Goal: Task Accomplishment & Management: Manage account settings

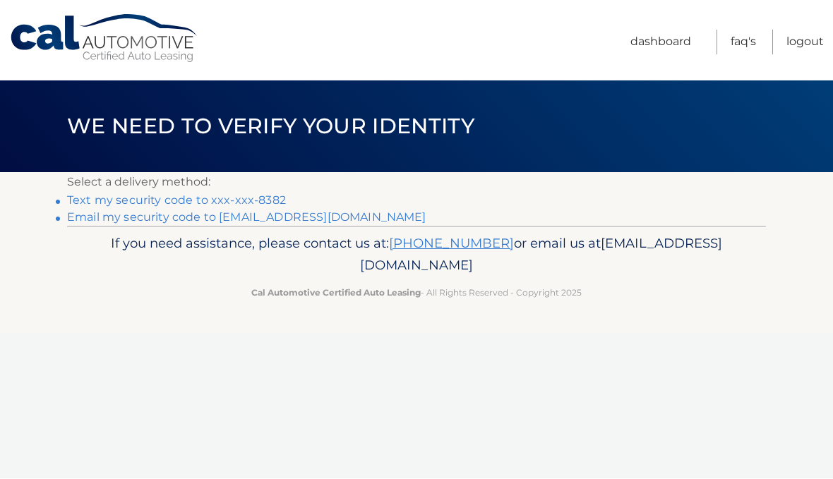
click at [266, 200] on link "Text my security code to xxx-xxx-8382" at bounding box center [176, 200] width 219 height 13
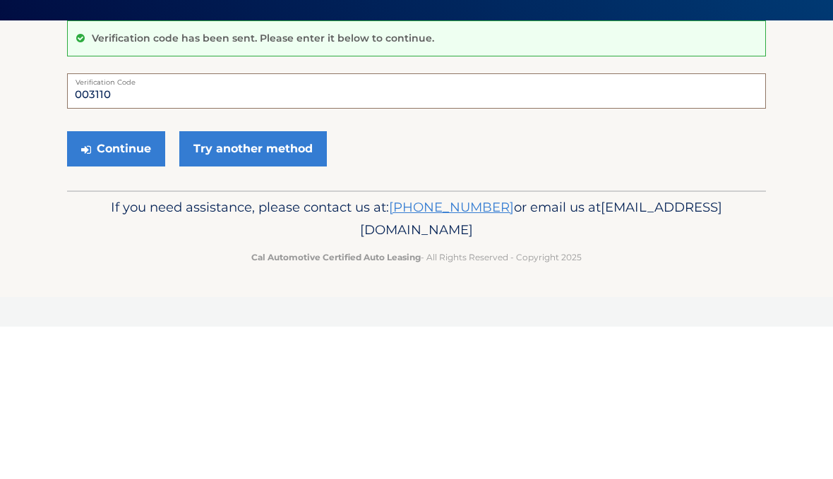
type input "003110"
click at [116, 284] on button "Continue" at bounding box center [116, 301] width 98 height 35
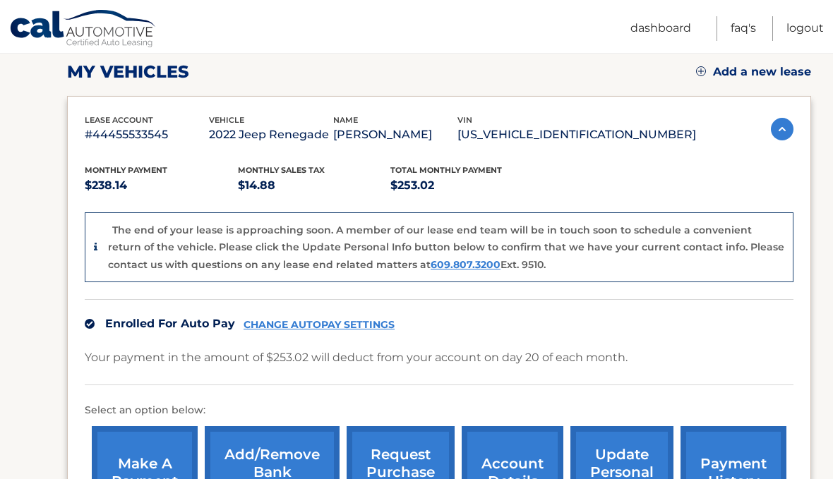
scroll to position [208, 0]
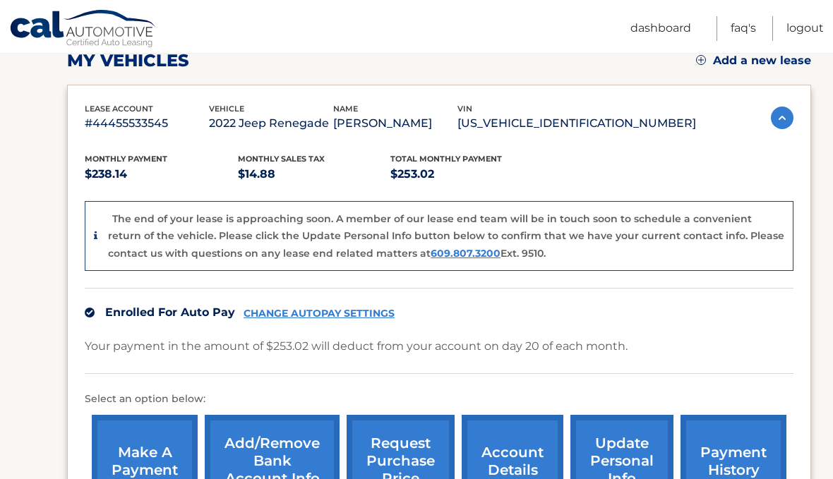
click at [757, 463] on link "payment history" at bounding box center [733, 461] width 106 height 92
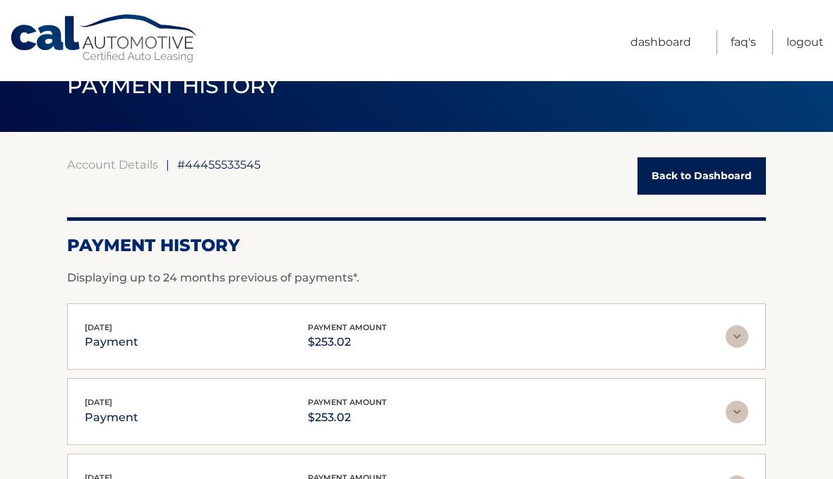
scroll to position [35, 0]
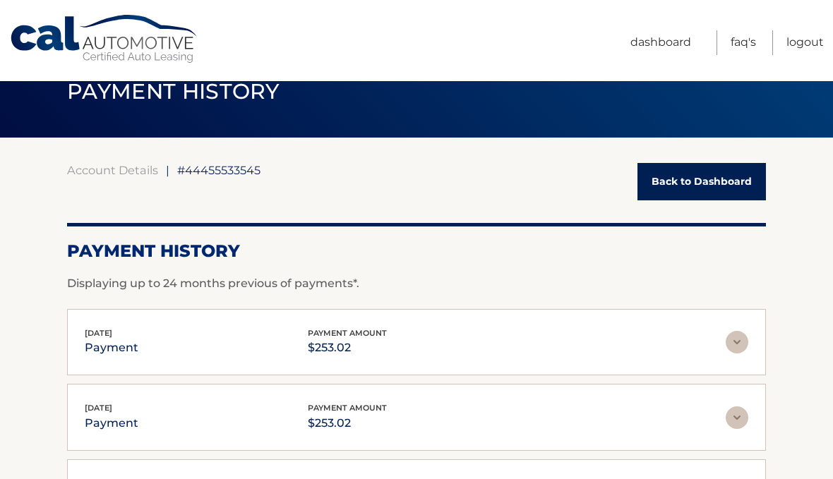
click at [727, 186] on link "Back to Dashboard" at bounding box center [701, 181] width 128 height 37
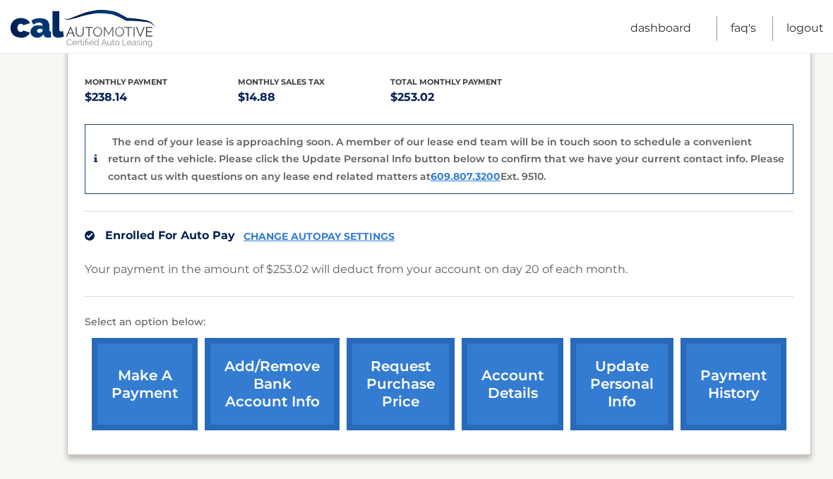
scroll to position [309, 0]
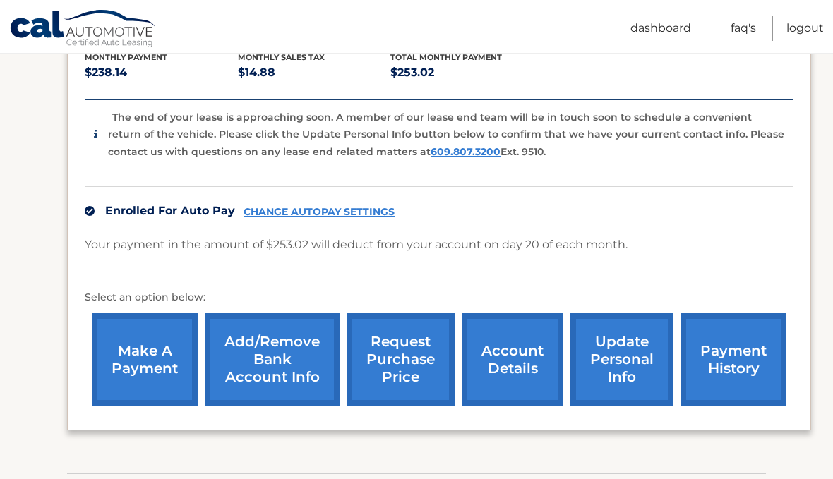
click at [519, 335] on link "account details" at bounding box center [513, 359] width 102 height 92
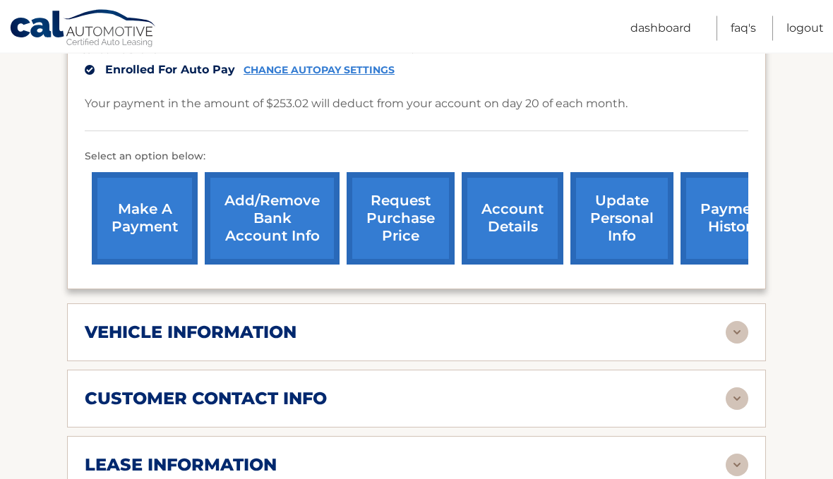
scroll to position [402, 0]
click at [727, 454] on img at bounding box center [737, 465] width 23 height 23
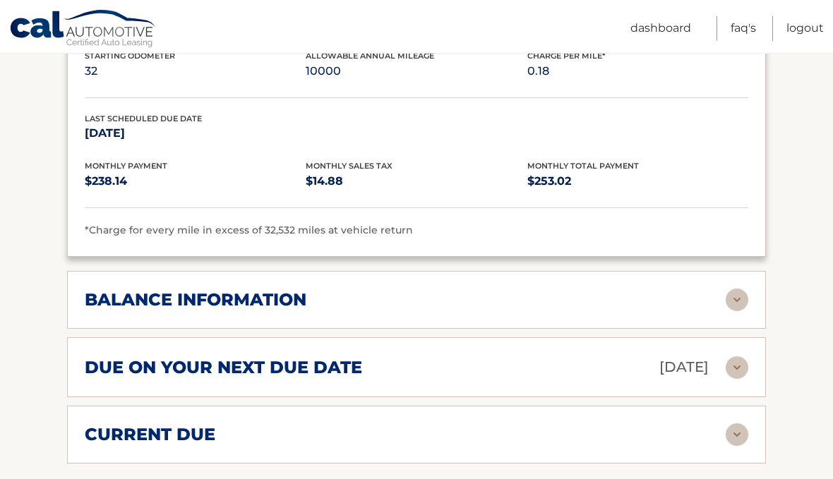
scroll to position [925, 0]
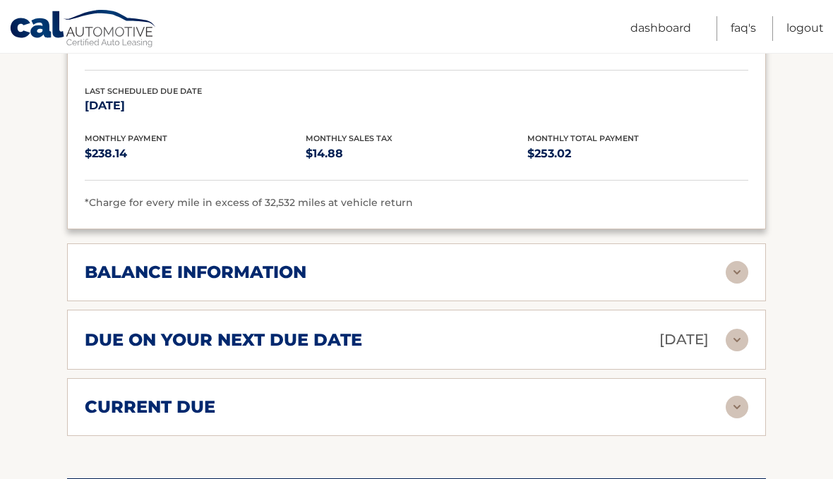
click at [726, 261] on img at bounding box center [737, 272] width 23 height 23
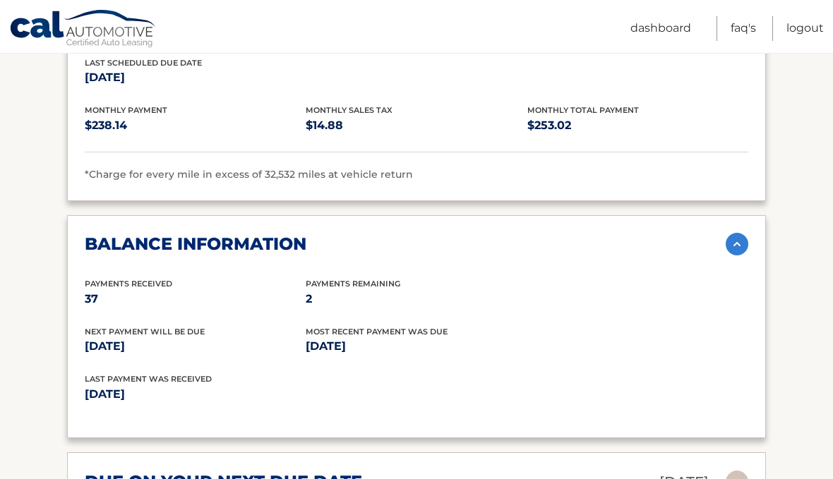
scroll to position [974, 0]
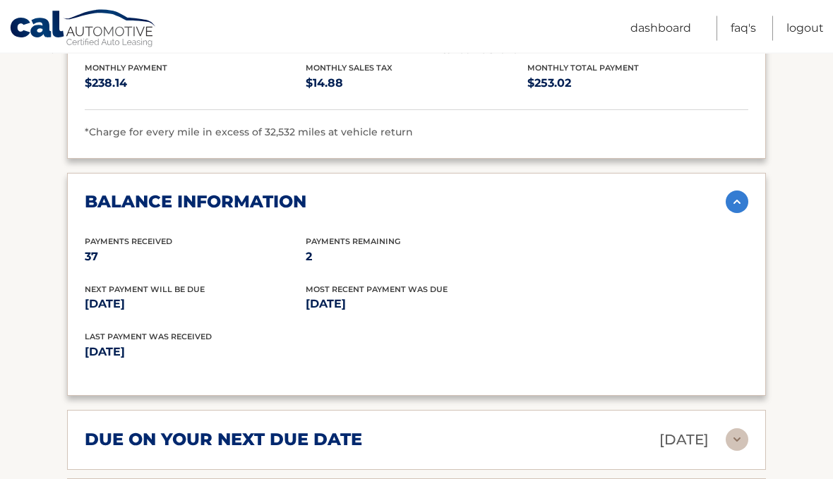
click at [731, 429] on img at bounding box center [737, 440] width 23 height 23
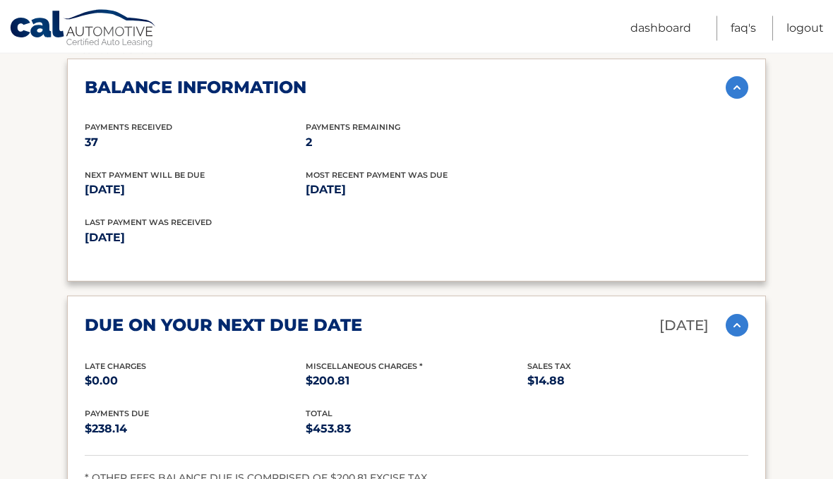
scroll to position [1095, 0]
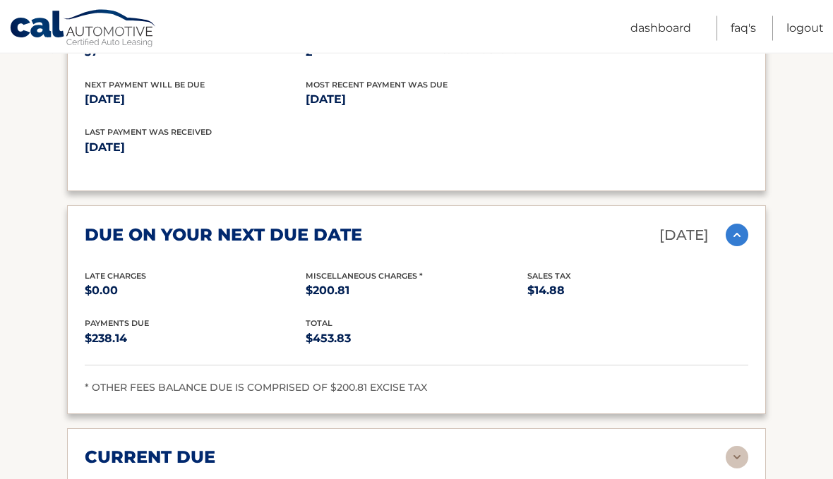
click at [736, 447] on img at bounding box center [737, 458] width 23 height 23
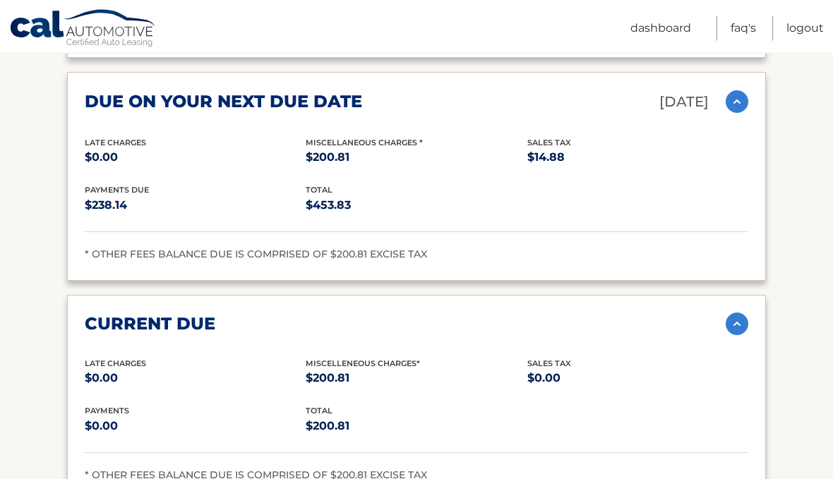
scroll to position [1367, 0]
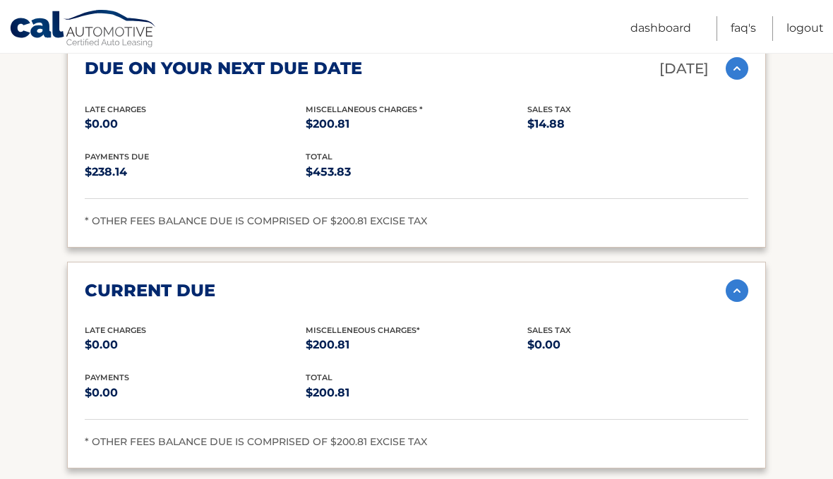
click at [804, 20] on link "Logout" at bounding box center [804, 28] width 37 height 25
